Goal: Information Seeking & Learning: Check status

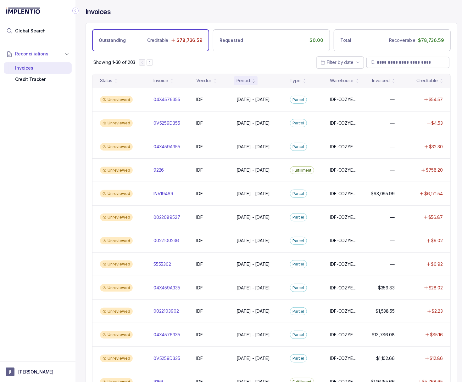
click at [391, 64] on input "search" at bounding box center [411, 62] width 69 height 6
paste input "**********"
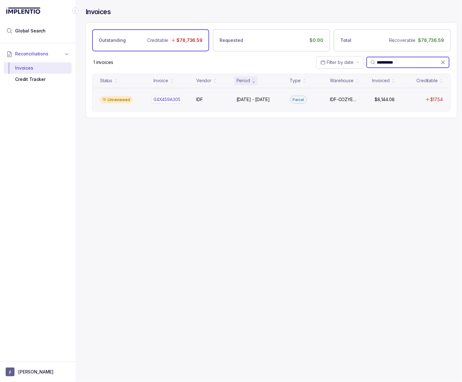
type input "**********"
click at [166, 97] on p "04X459A305" at bounding box center [167, 99] width 30 height 7
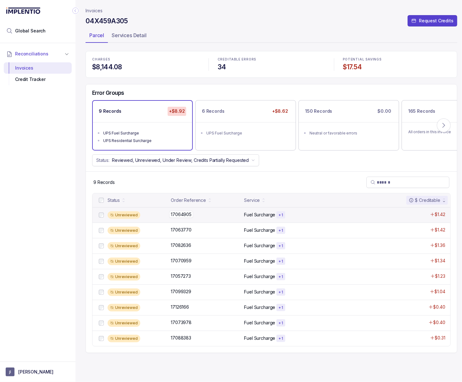
click at [177, 216] on p "17064905" at bounding box center [181, 214] width 24 height 7
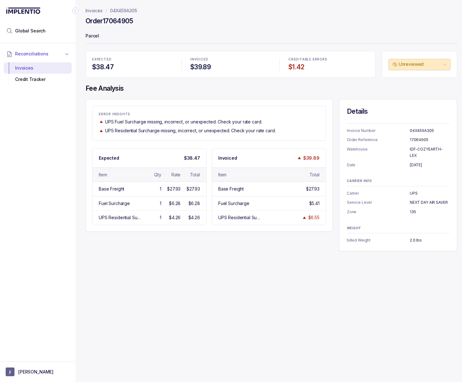
click at [78, 9] on icon "Collapse Icon" at bounding box center [75, 11] width 6 height 6
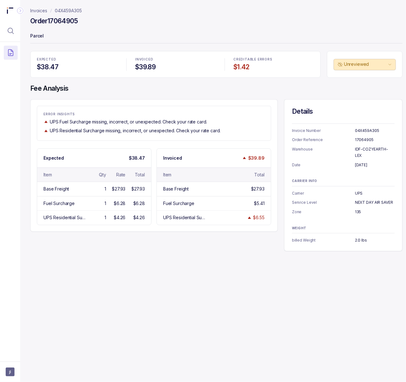
click at [54, 19] on h4 "Order 17064905" at bounding box center [54, 21] width 48 height 9
copy h4 "17064905"
drag, startPoint x: 86, startPoint y: 12, endPoint x: 55, endPoint y: 13, distance: 31.2
click at [55, 13] on nav "Invoices 04X459A305" at bounding box center [216, 11] width 372 height 6
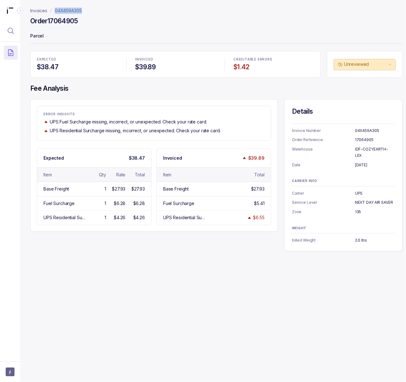
copy p "04X459A305"
drag, startPoint x: 354, startPoint y: 159, endPoint x: 382, endPoint y: 158, distance: 27.7
click at [382, 162] on p "[DATE]" at bounding box center [375, 165] width 40 height 6
copy p "[DATE]"
click at [366, 149] on p "IDF-COZYEARTH-LEX" at bounding box center [375, 152] width 40 height 12
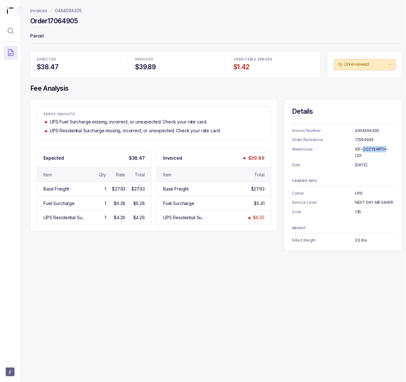
click at [366, 149] on p "IDF-COZYEARTH-LEX" at bounding box center [375, 152] width 40 height 12
copy p "IDF-COZYEARTH-LEX"
click at [359, 190] on p "UPS" at bounding box center [375, 193] width 40 height 6
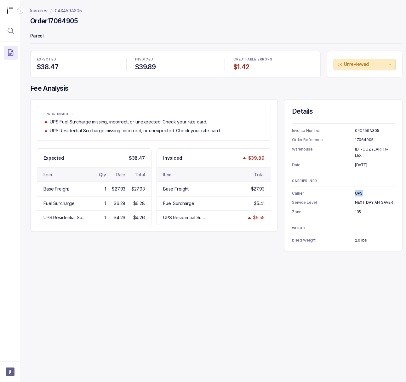
copy p "UPS"
click at [373, 199] on p "NEXT DAY AIR SAVER" at bounding box center [375, 202] width 40 height 6
copy p "NEXT DAY AIR SAVER"
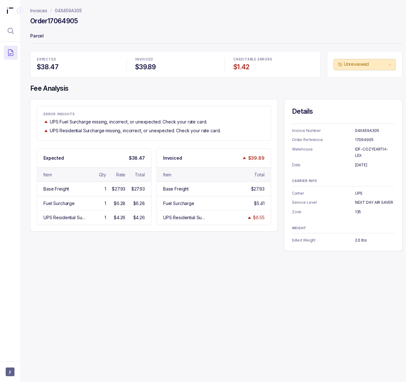
click at [356, 209] on p "135" at bounding box center [375, 212] width 40 height 6
copy p "135"
click at [358, 237] on p "2.0 lbs" at bounding box center [375, 240] width 40 height 6
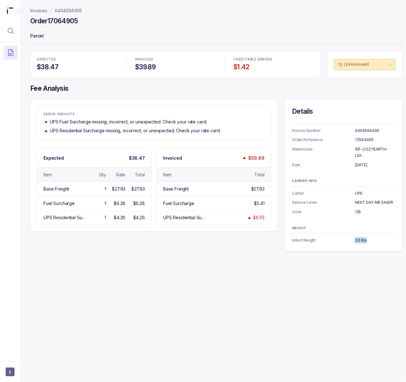
click at [358, 237] on p "2.0 lbs" at bounding box center [375, 240] width 40 height 6
copy p "2.0 lbs"
click at [81, 12] on p "04X459A305" at bounding box center [68, 11] width 27 height 6
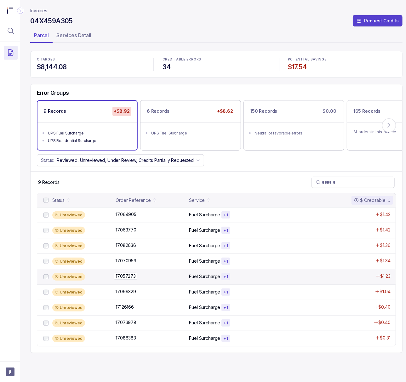
click at [130, 278] on p "17057273" at bounding box center [125, 276] width 23 height 7
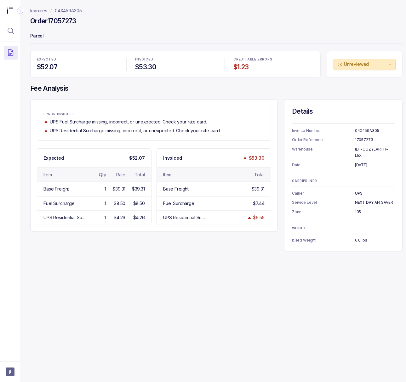
click at [62, 19] on h4 "Order 17057273" at bounding box center [53, 21] width 46 height 9
copy h4 "17057273"
click at [361, 162] on p "[DATE]" at bounding box center [375, 165] width 40 height 6
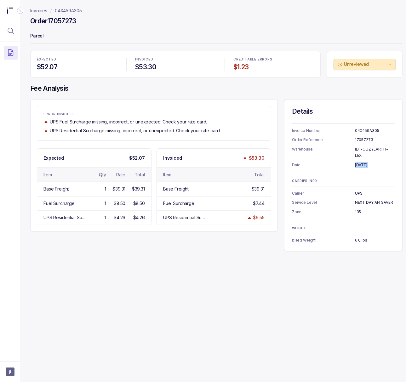
click at [361, 162] on p "[DATE]" at bounding box center [375, 165] width 40 height 6
copy p "[DATE]"
click at [372, 149] on p "IDF-COZYEARTH-LEX" at bounding box center [375, 152] width 40 height 12
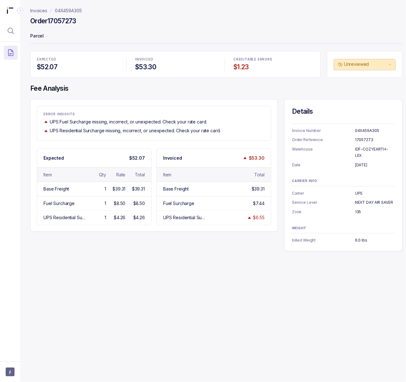
click at [358, 190] on p "UPS" at bounding box center [375, 193] width 40 height 6
click at [370, 199] on p "NEXT DAY AIR SAVER" at bounding box center [375, 202] width 40 height 6
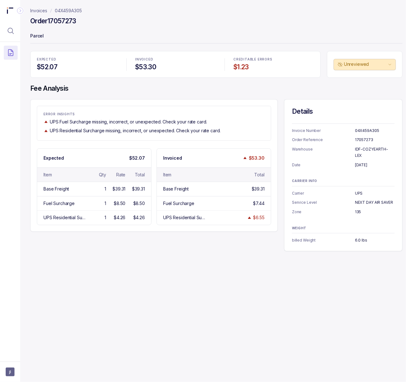
click at [359, 237] on p "6.0 lbs" at bounding box center [375, 240] width 40 height 6
click at [66, 14] on p "04X459A305" at bounding box center [68, 11] width 27 height 6
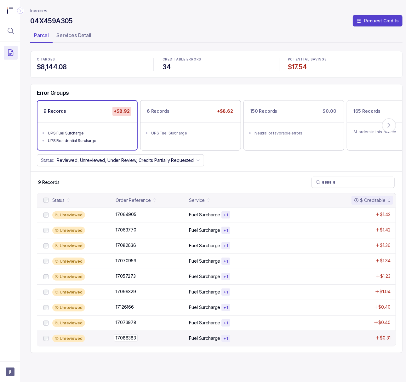
click at [127, 341] on p "17088383" at bounding box center [126, 337] width 24 height 7
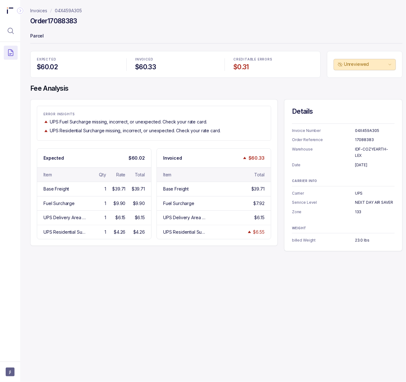
click at [70, 19] on h4 "Order 17088383" at bounding box center [53, 21] width 47 height 9
click at [370, 162] on p "[DATE]" at bounding box center [375, 165] width 40 height 6
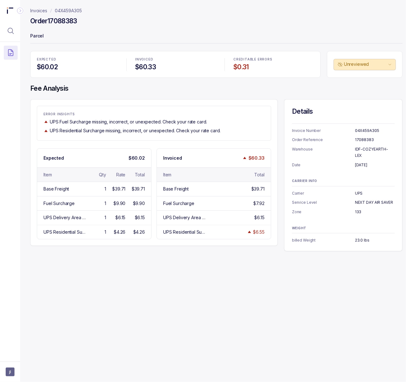
click at [366, 151] on p "IDF-COZYEARTH-LEX" at bounding box center [375, 152] width 40 height 12
click at [366, 148] on p "IDF-COZYEARTH-LEX" at bounding box center [375, 152] width 40 height 12
click at [359, 190] on p "UPS" at bounding box center [375, 193] width 40 height 6
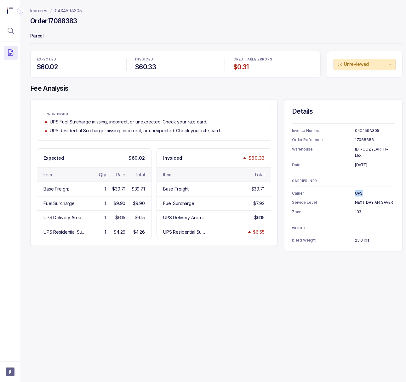
click at [359, 190] on p "UPS" at bounding box center [375, 193] width 40 height 6
click at [385, 199] on p "NEXT DAY AIR SAVER" at bounding box center [375, 202] width 40 height 6
click at [355, 209] on p "133" at bounding box center [375, 212] width 40 height 6
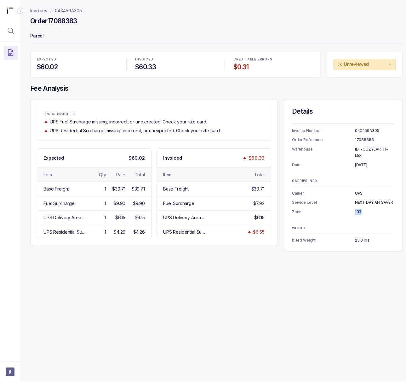
click at [355, 209] on p "133" at bounding box center [375, 212] width 40 height 6
click at [358, 237] on p "23.0 lbs" at bounding box center [375, 240] width 40 height 6
click at [62, 8] on p "04X459A305" at bounding box center [68, 11] width 27 height 6
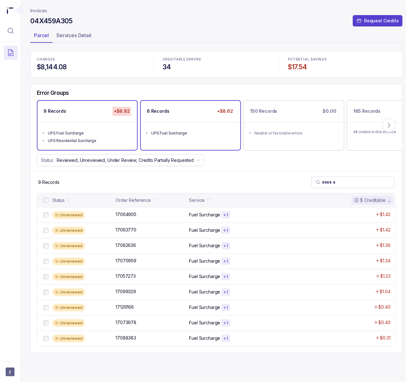
click at [205, 140] on ul "UPS Fuel Surcharge" at bounding box center [190, 132] width 99 height 20
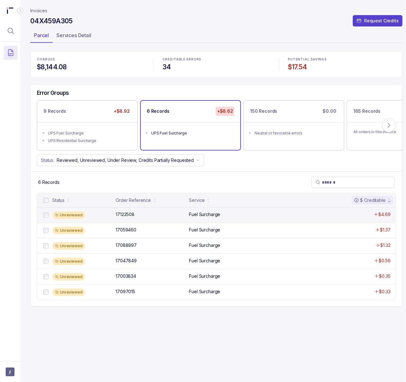
click at [126, 215] on p "17122508" at bounding box center [125, 214] width 22 height 7
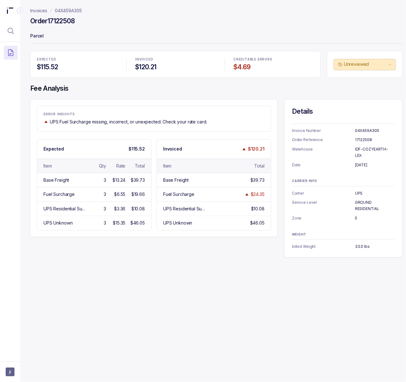
click at [65, 23] on h4 "Order 17122508" at bounding box center [52, 21] width 45 height 9
click at [360, 162] on p "[DATE]" at bounding box center [375, 165] width 40 height 6
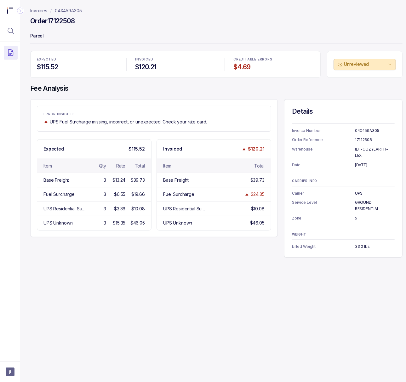
click at [381, 149] on p "IDF-COZYEARTH-LEX" at bounding box center [375, 152] width 40 height 12
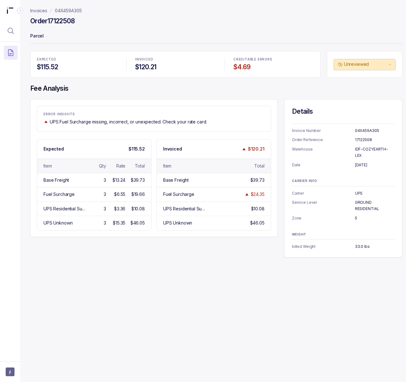
click at [357, 190] on p "UPS" at bounding box center [375, 193] width 40 height 6
click at [356, 199] on p "GROUND RESIDENTIAL" at bounding box center [375, 205] width 40 height 12
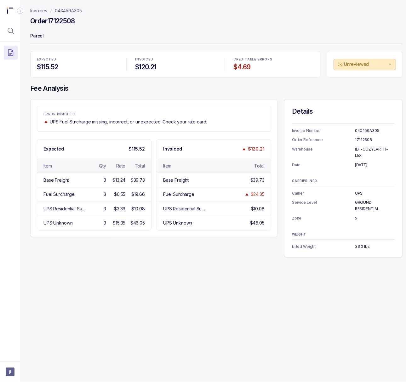
click at [356, 215] on p "5" at bounding box center [375, 218] width 40 height 6
click at [354, 243] on p "billed Weight" at bounding box center [323, 246] width 63 height 6
click at [355, 243] on p "33.0 lbs" at bounding box center [375, 246] width 40 height 6
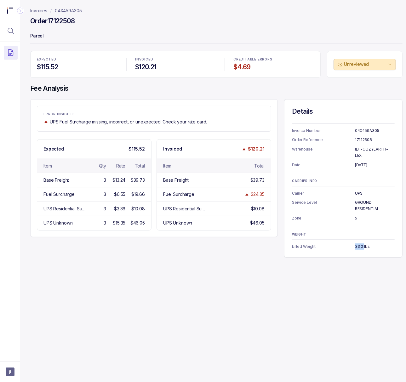
click at [355, 243] on p "33.0 lbs" at bounding box center [375, 246] width 40 height 6
drag, startPoint x: 89, startPoint y: 9, endPoint x: 55, endPoint y: 9, distance: 34.0
click at [55, 9] on nav "Invoices 04X459A305" at bounding box center [216, 11] width 372 height 6
click at [56, 18] on h4 "Order 17122508" at bounding box center [52, 21] width 45 height 9
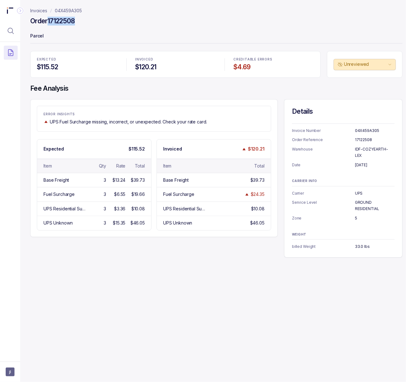
click at [56, 18] on h4 "Order 17122508" at bounding box center [52, 21] width 45 height 9
click at [63, 10] on p "04X459A305" at bounding box center [68, 11] width 27 height 6
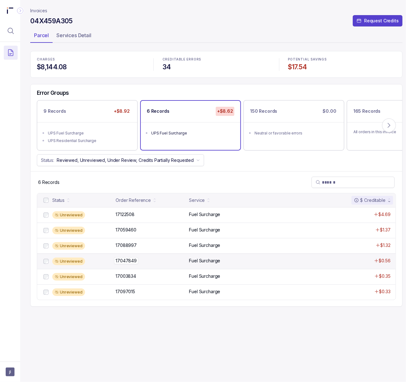
click at [131, 259] on p "17047849" at bounding box center [126, 260] width 24 height 7
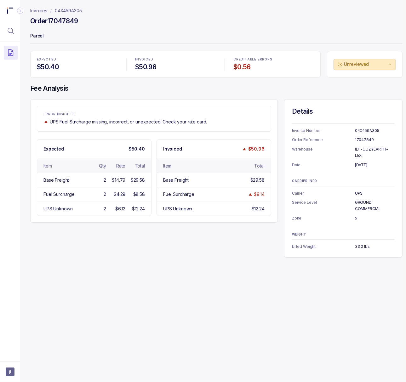
click at [66, 22] on h4 "Order 17047849" at bounding box center [54, 21] width 48 height 9
click at [362, 162] on p "[DATE]" at bounding box center [375, 165] width 40 height 6
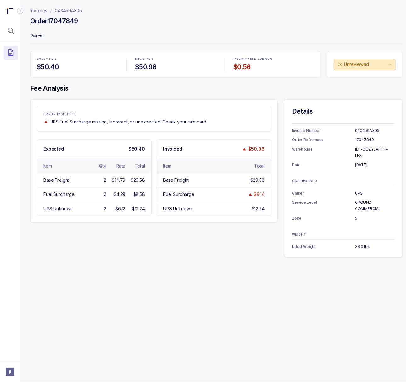
click at [362, 146] on p "IDF-COZYEARTH-LEX" at bounding box center [375, 152] width 40 height 12
click at [357, 190] on p "UPS" at bounding box center [375, 193] width 40 height 6
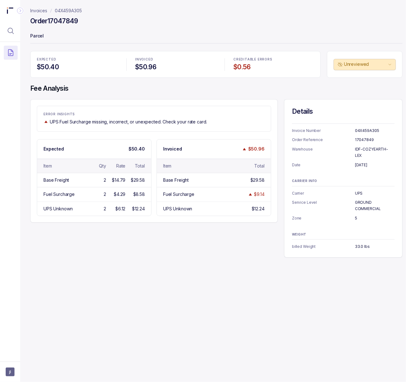
click at [364, 199] on p "GROUND COMMERCIAL" at bounding box center [375, 205] width 40 height 12
click at [355, 215] on p "5" at bounding box center [375, 218] width 40 height 6
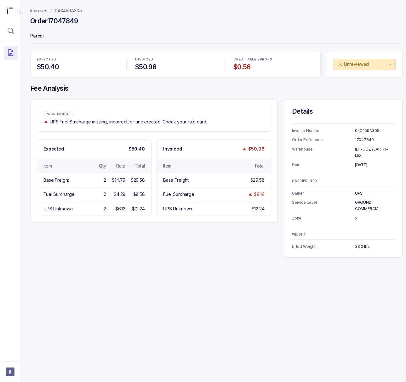
click at [356, 243] on p "33.0 lbs" at bounding box center [375, 246] width 40 height 6
click at [66, 21] on h4 "Order 17047849" at bounding box center [54, 21] width 48 height 9
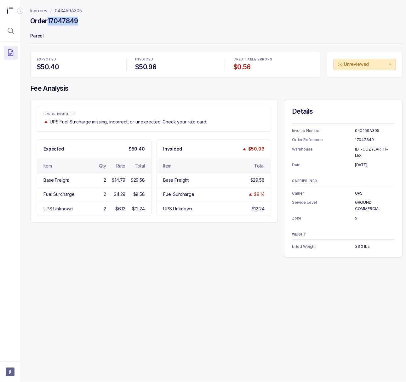
click at [63, 12] on p "04X459A305" at bounding box center [68, 11] width 27 height 6
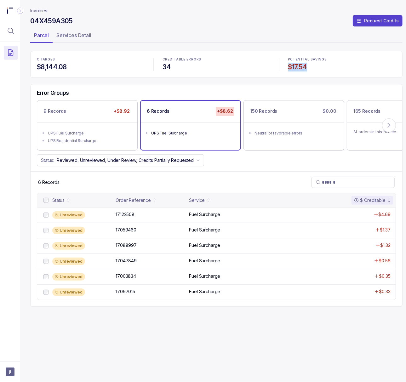
drag, startPoint x: 309, startPoint y: 67, endPoint x: 284, endPoint y: 67, distance: 24.2
click at [284, 67] on div "POTENTIAL SAVINGS $17.54" at bounding box center [341, 64] width 115 height 21
click at [12, 371] on span "jl" at bounding box center [10, 371] width 9 height 9
click at [18, 359] on p "Logout" at bounding box center [41, 358] width 52 height 6
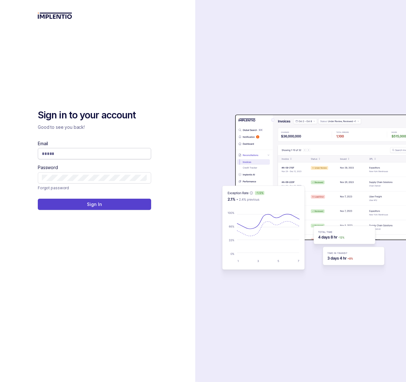
click at [109, 155] on input "Email" at bounding box center [94, 153] width 105 height 6
click at [0, 381] on com-1password-button at bounding box center [0, 382] width 0 height 0
click at [111, 155] on input "Email" at bounding box center [94, 153] width 105 height 6
type input "**********"
